Goal: Feedback & Contribution: Leave review/rating

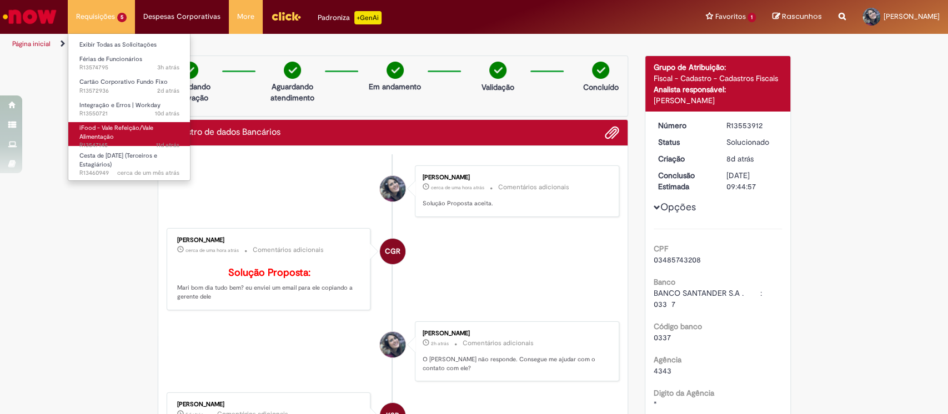
click at [121, 136] on link "iFood - Vale Refeição/Vale Alimentação 11d atrás 11 dias atrás R13547145" at bounding box center [129, 134] width 122 height 24
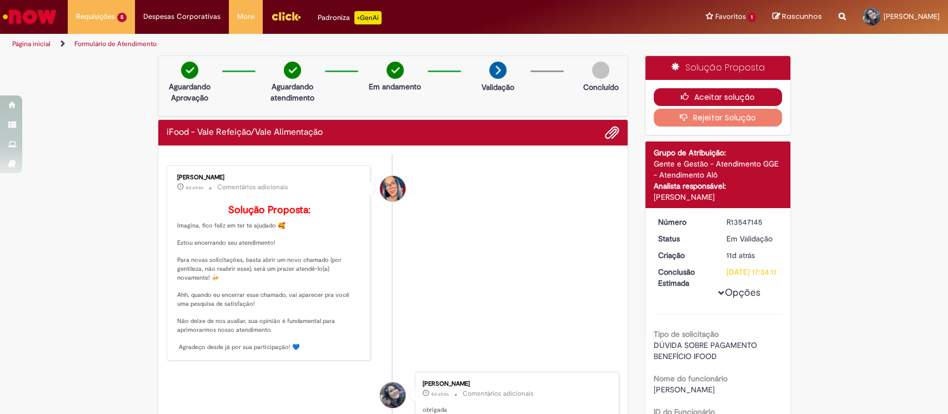
click at [654, 93] on button "Aceitar solução" at bounding box center [718, 97] width 128 height 18
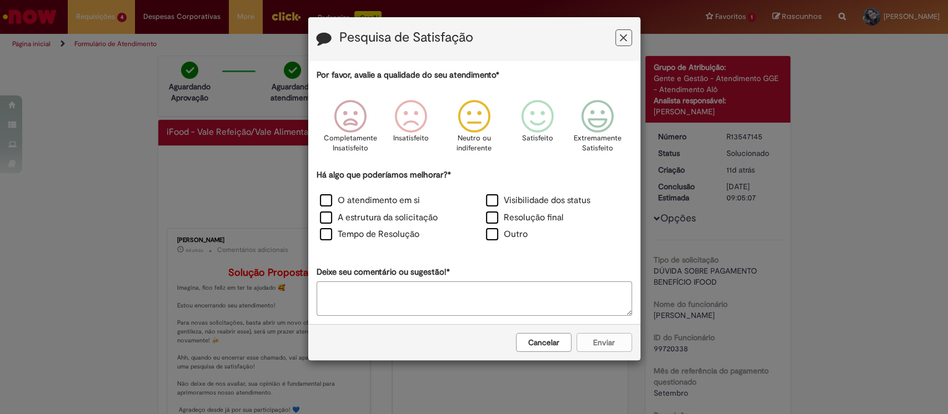
click at [484, 121] on icon "Feedback" at bounding box center [474, 116] width 42 height 33
click at [398, 118] on icon "Feedback" at bounding box center [414, 116] width 42 height 33
click at [402, 199] on label "O atendimento em si" at bounding box center [370, 200] width 100 height 13
click at [395, 286] on textarea "Deixe seu comentário ou sugestão!*" at bounding box center [475, 299] width 316 height 34
click at [440, 300] on textarea "Deixe seu comentário ou sugestão!*" at bounding box center [475, 299] width 316 height 34
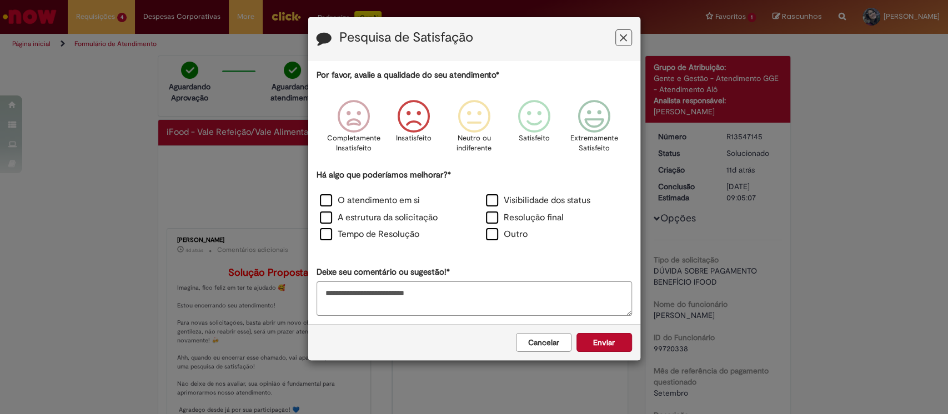
type textarea "**********"
drag, startPoint x: 643, startPoint y: 347, endPoint x: 630, endPoint y: 346, distance: 13.9
click at [637, 346] on div "**********" at bounding box center [474, 207] width 948 height 414
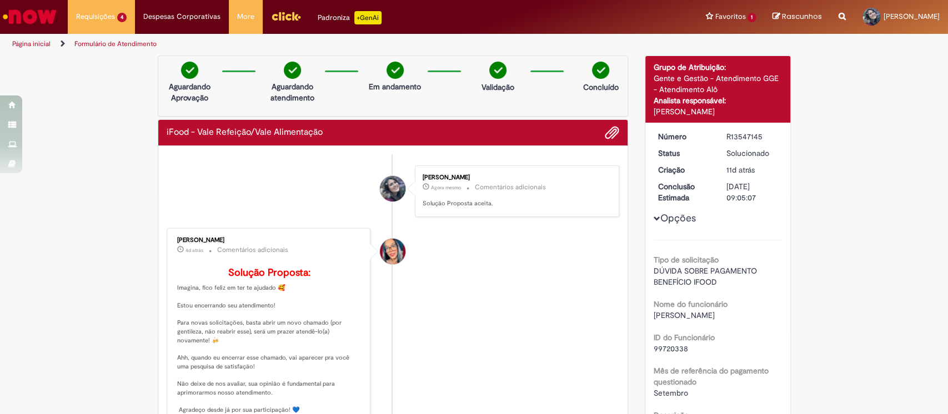
click at [620, 346] on div "**********" at bounding box center [474, 207] width 948 height 414
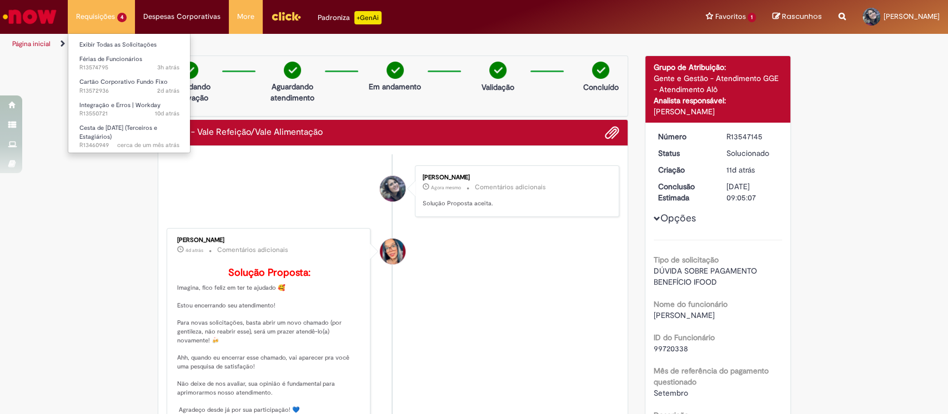
click at [100, 28] on li "Requisições 4 Exibir Todas as Solicitações Férias de Funcionários 3h atrás 3 ho…" at bounding box center [101, 16] width 67 height 33
click at [123, 101] on span "Integração e Erros | Workday" at bounding box center [119, 105] width 81 height 8
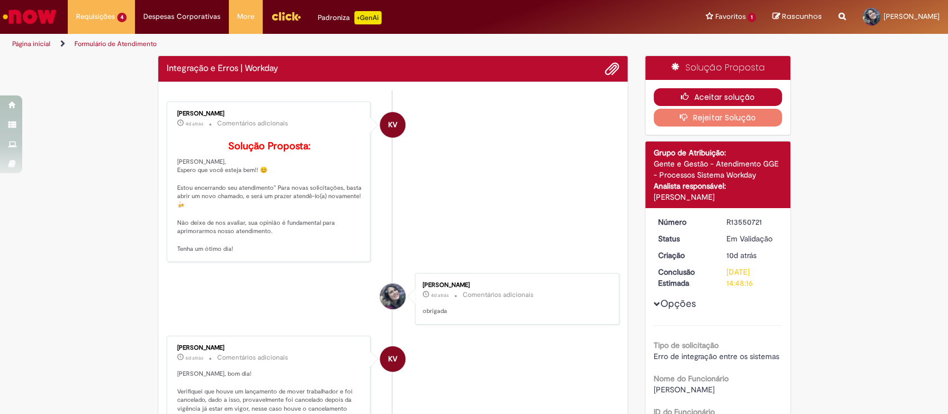
click at [720, 96] on button "Aceitar solução" at bounding box center [718, 97] width 128 height 18
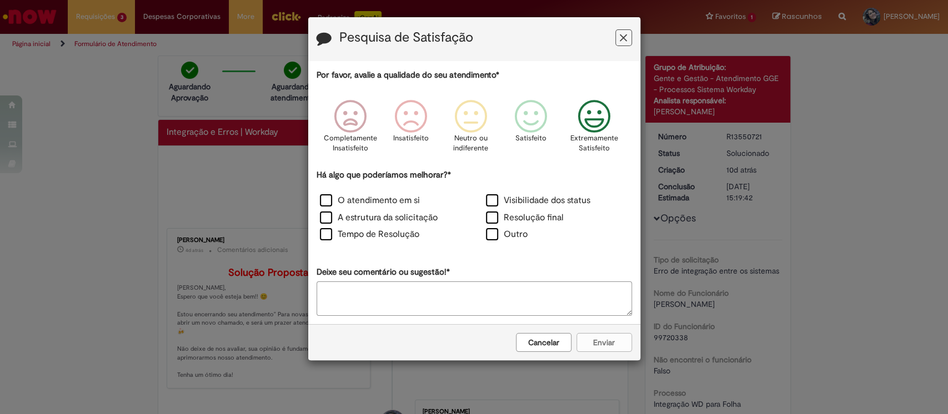
click at [591, 118] on icon "Feedback" at bounding box center [594, 116] width 42 height 33
click at [403, 197] on label "O atendimento em si" at bounding box center [370, 200] width 100 height 13
click at [587, 342] on button "Enviar" at bounding box center [605, 342] width 56 height 19
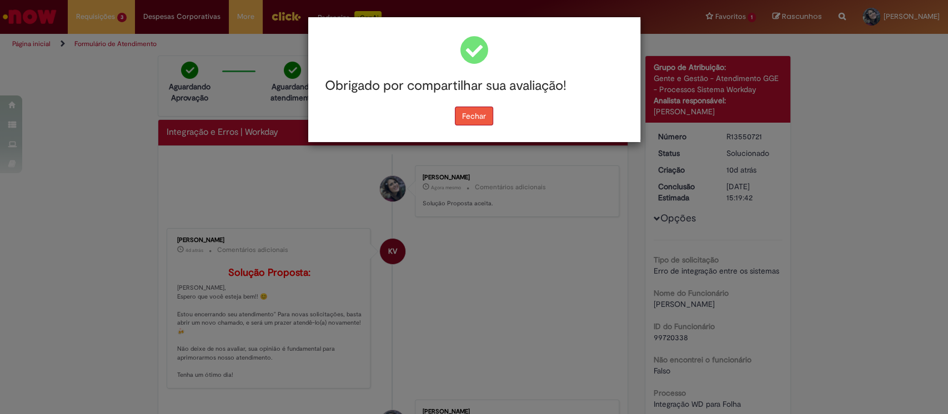
click at [469, 121] on button "Fechar" at bounding box center [474, 116] width 38 height 19
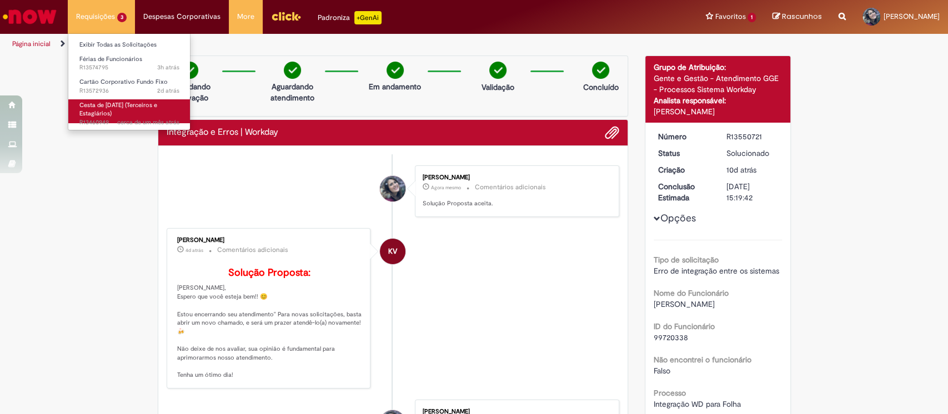
click at [147, 118] on span "cerca de um mês atrás" at bounding box center [148, 122] width 62 height 8
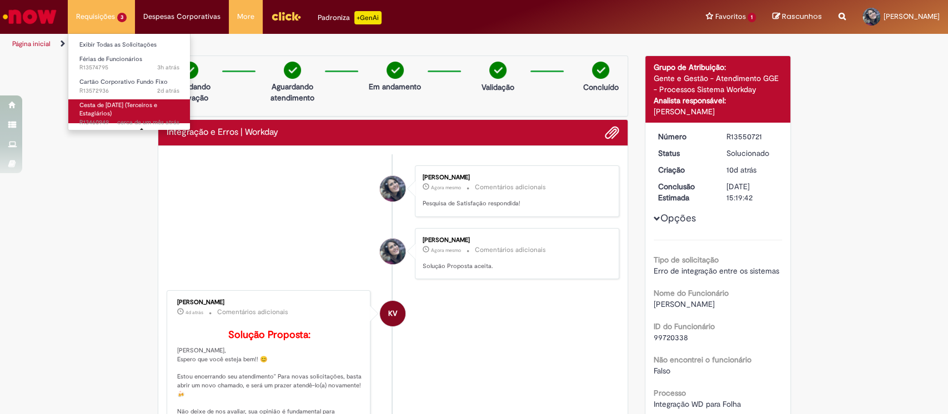
click at [153, 102] on link "Cesta de [DATE] (Terceiros e Estagiários) cerca de um mês atrás cerca de um mês…" at bounding box center [129, 111] width 122 height 24
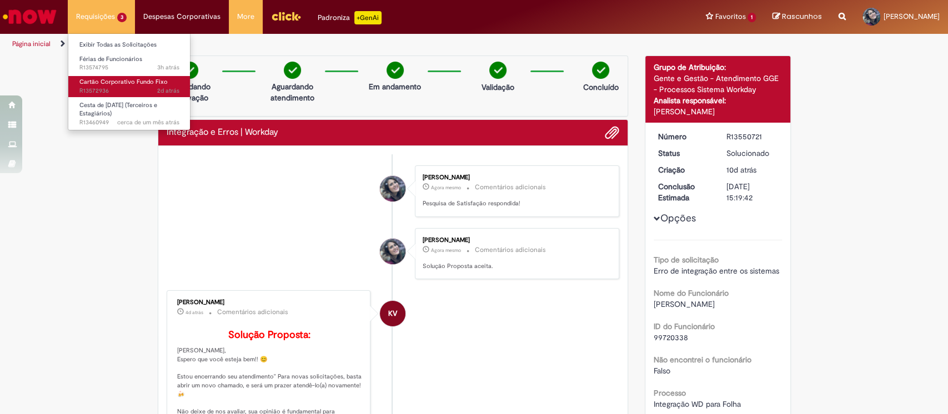
click at [124, 78] on span "Cartão Corporativo Fundo Fixo" at bounding box center [123, 82] width 88 height 8
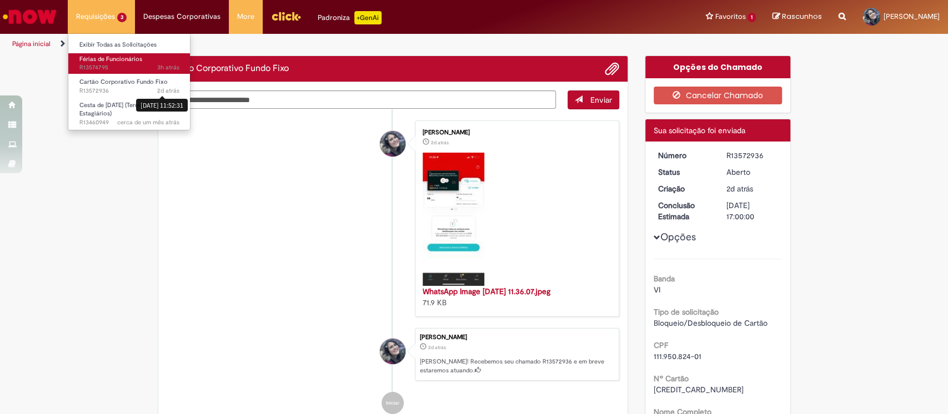
click at [129, 63] on link "Férias de Funcionários 3h atrás 3 horas atrás R13574795" at bounding box center [129, 63] width 122 height 21
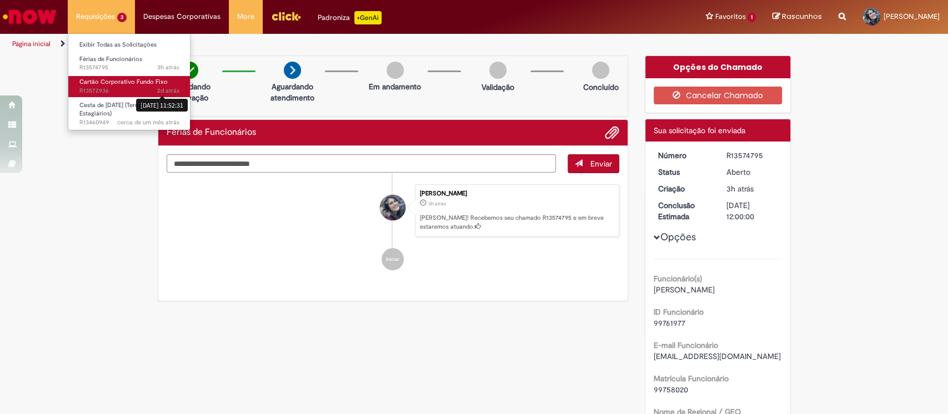
click at [142, 87] on span "2d atrás 2 dias atrás [DATE] 11:52:31 R13572936" at bounding box center [129, 91] width 100 height 9
